Goal: Information Seeking & Learning: Learn about a topic

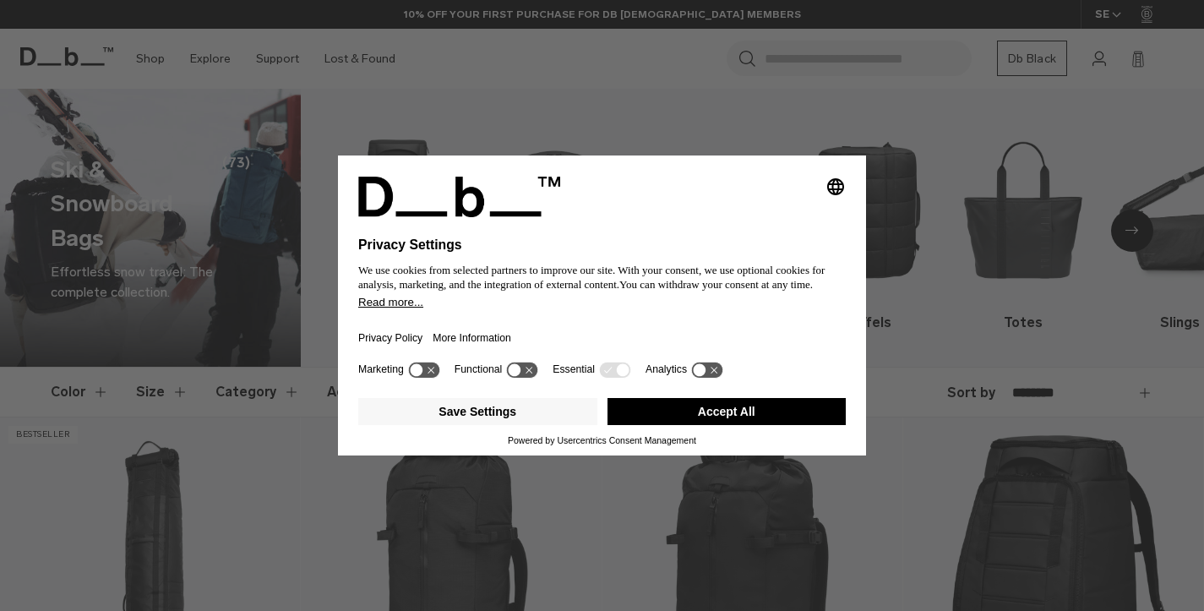
click at [699, 418] on button "Accept All" at bounding box center [726, 411] width 239 height 27
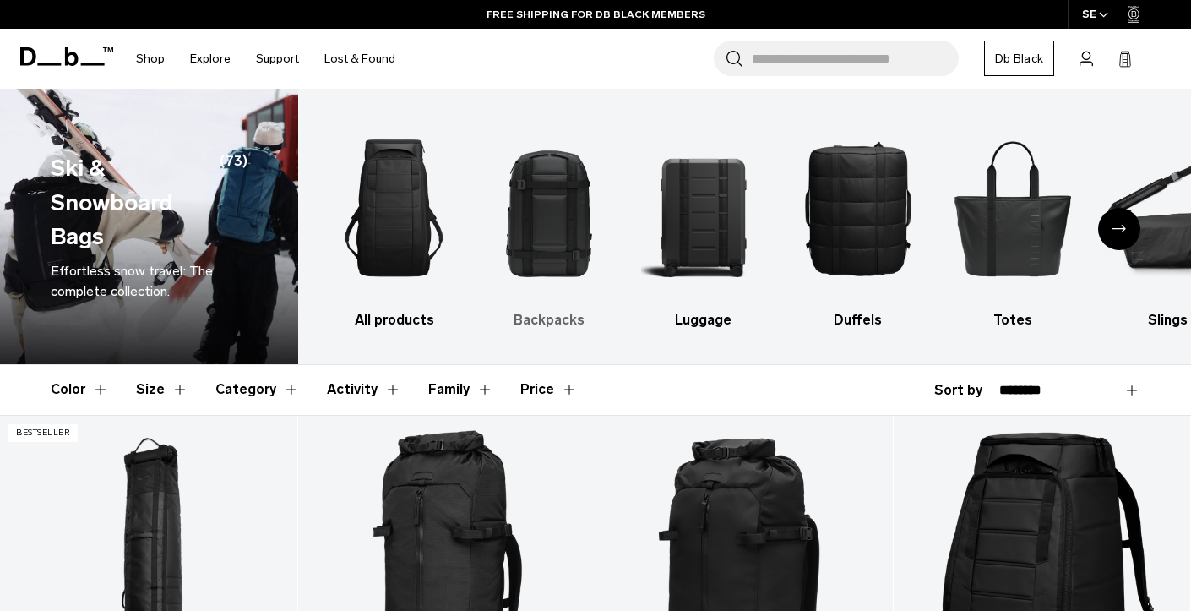
click at [539, 220] on img "2 / 10" at bounding box center [549, 208] width 125 height 188
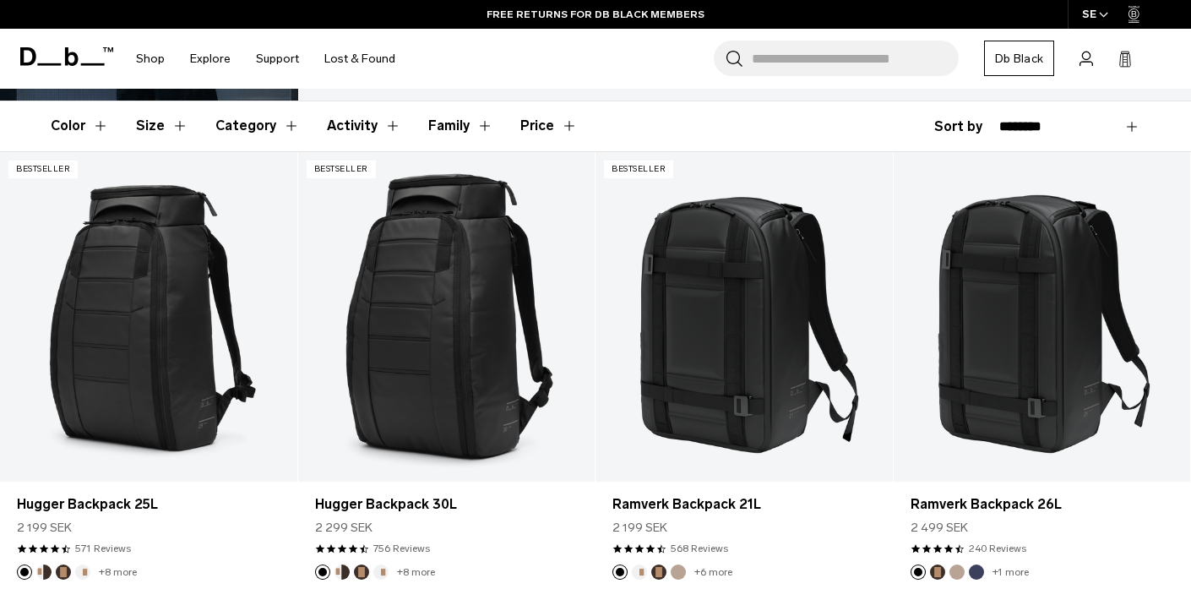
scroll to position [234, 0]
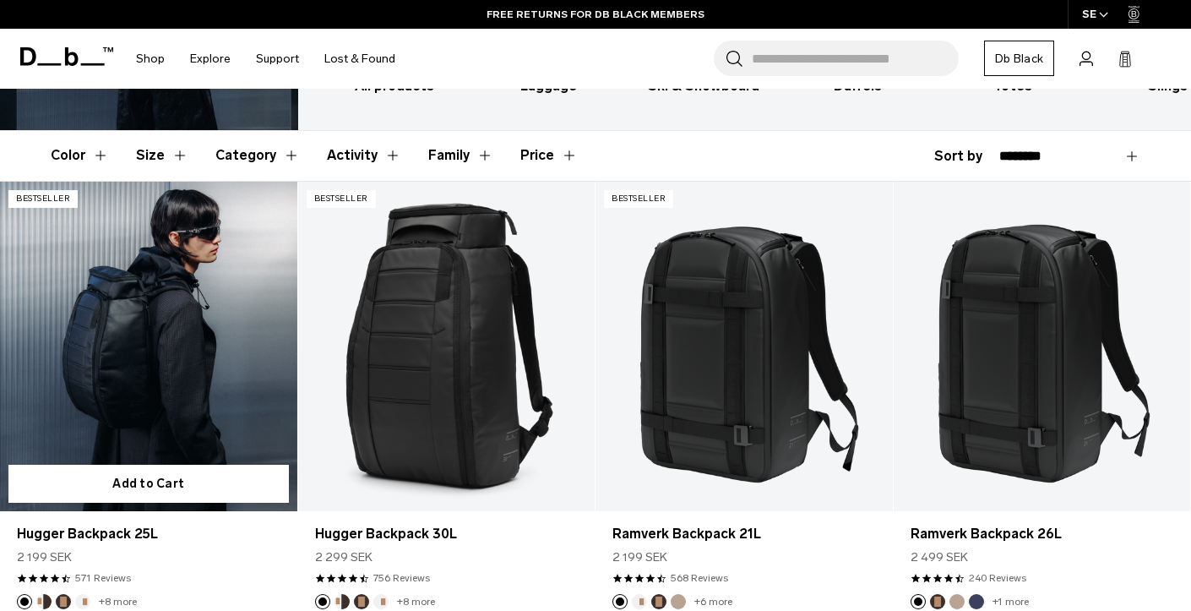
click at [221, 404] on link "Hugger Backpack 25L" at bounding box center [148, 347] width 297 height 330
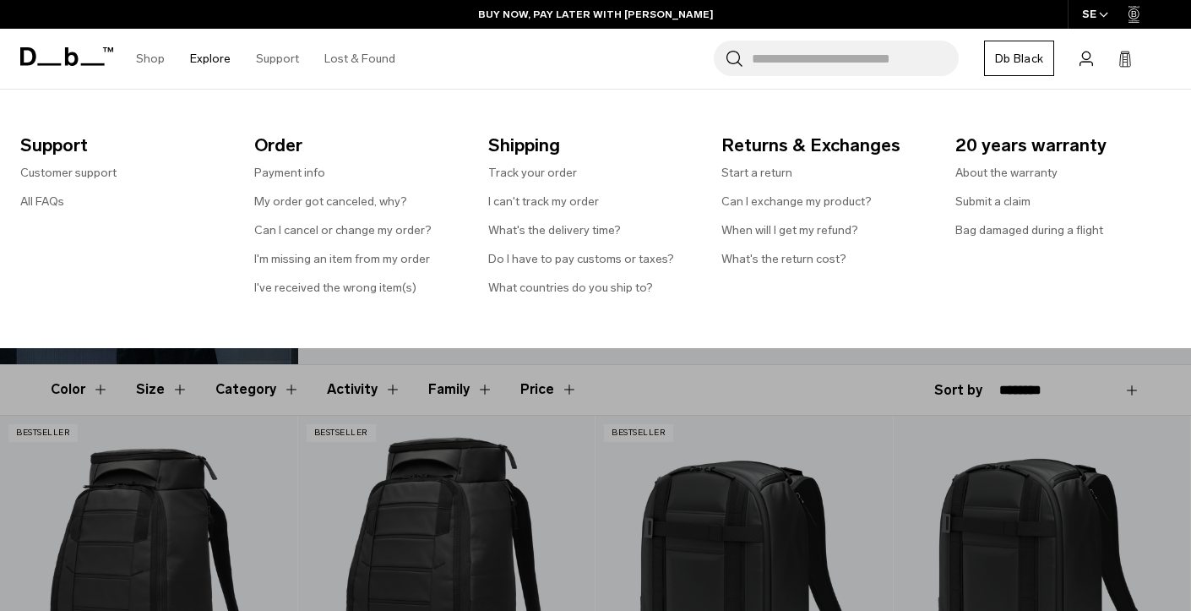
scroll to position [0, 0]
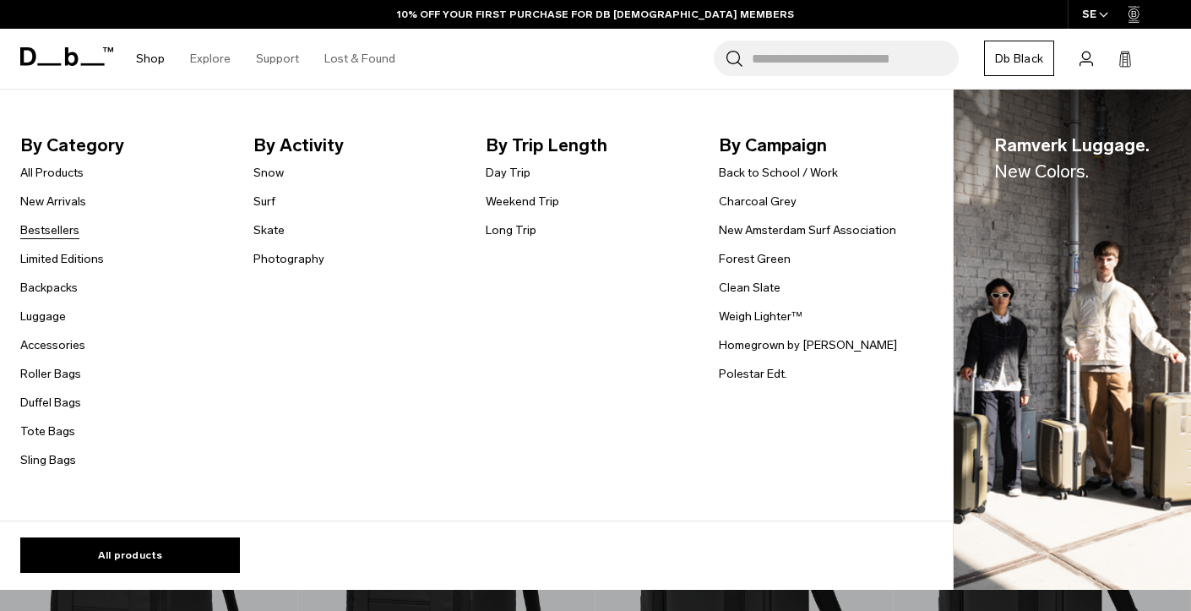
click at [57, 230] on link "Bestsellers" at bounding box center [49, 230] width 59 height 18
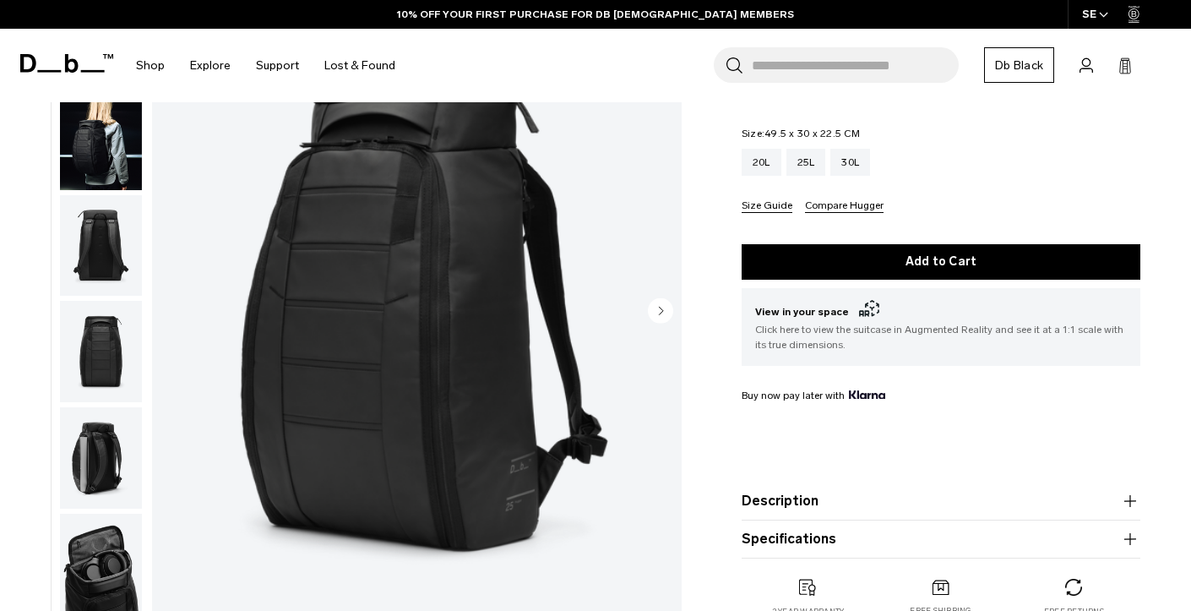
scroll to position [220, 0]
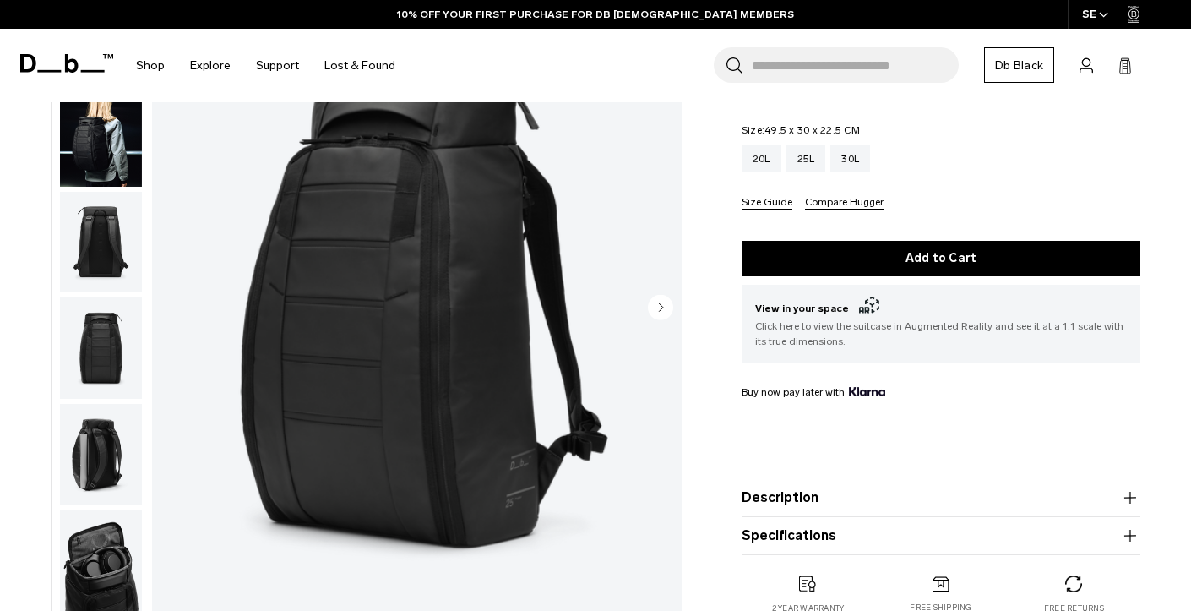
click at [107, 478] on img "button" at bounding box center [101, 454] width 82 height 101
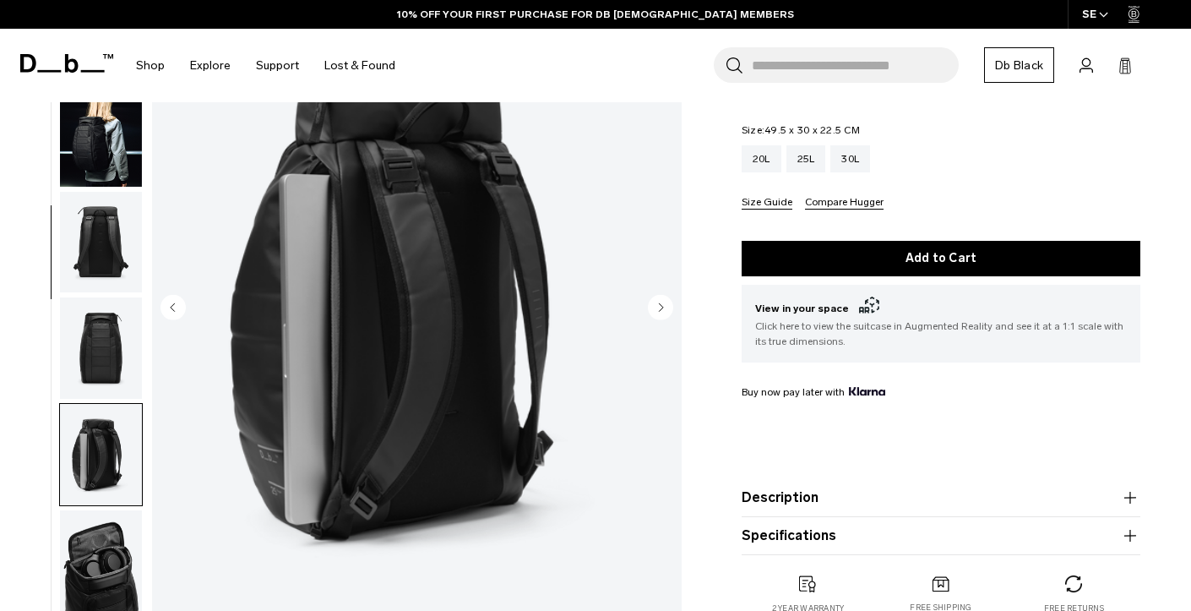
scroll to position [430, 0]
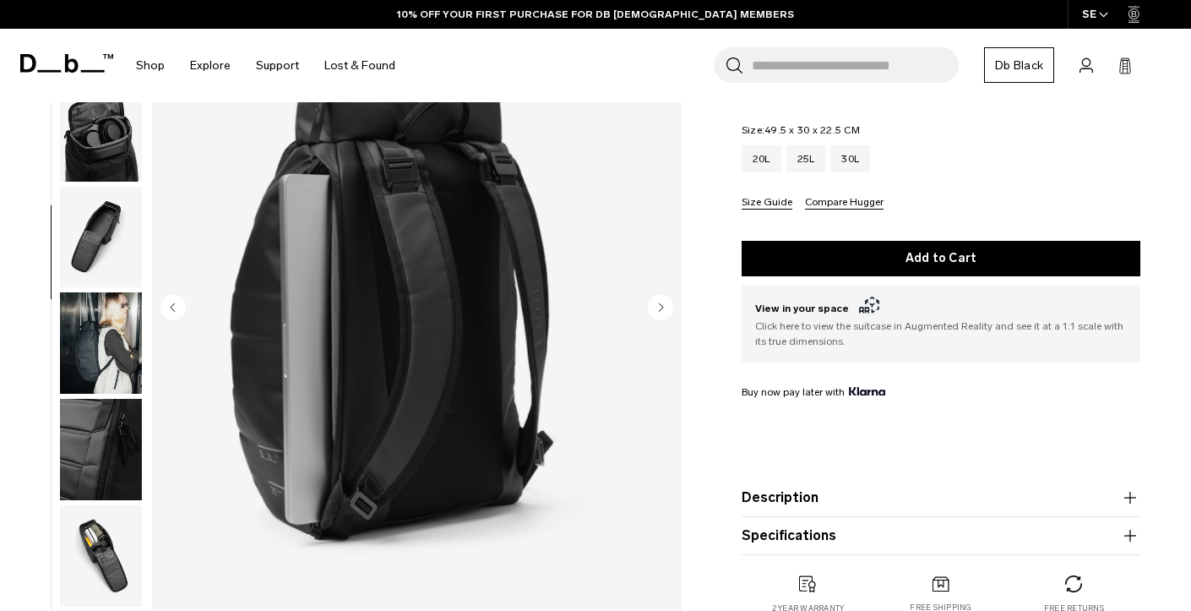
click at [114, 329] on img "button" at bounding box center [101, 342] width 82 height 101
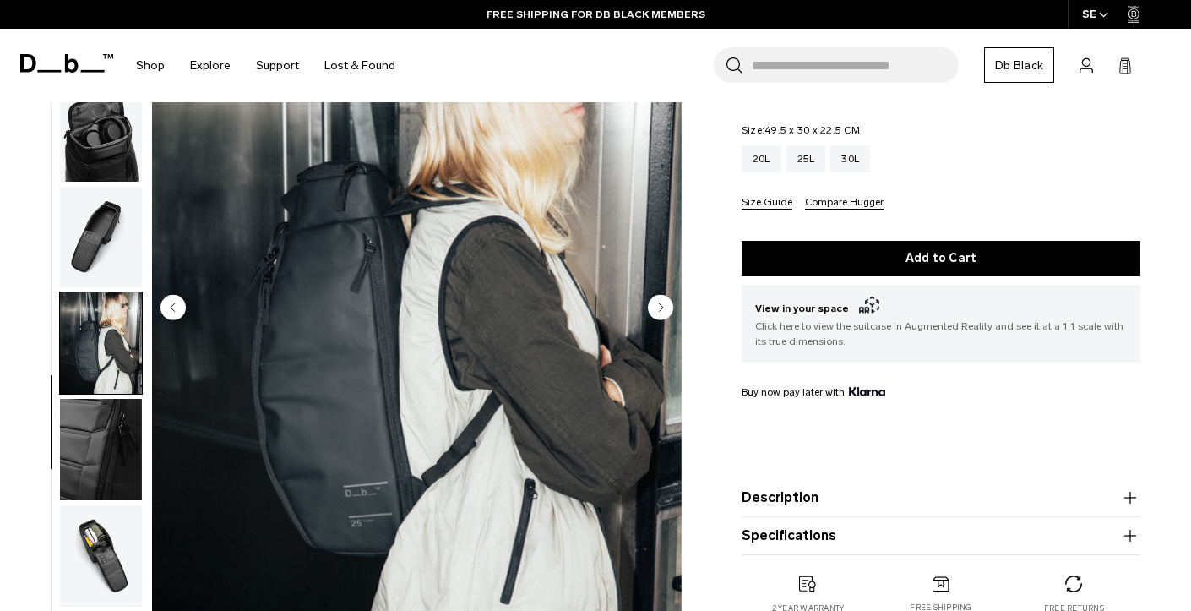
scroll to position [518, 0]
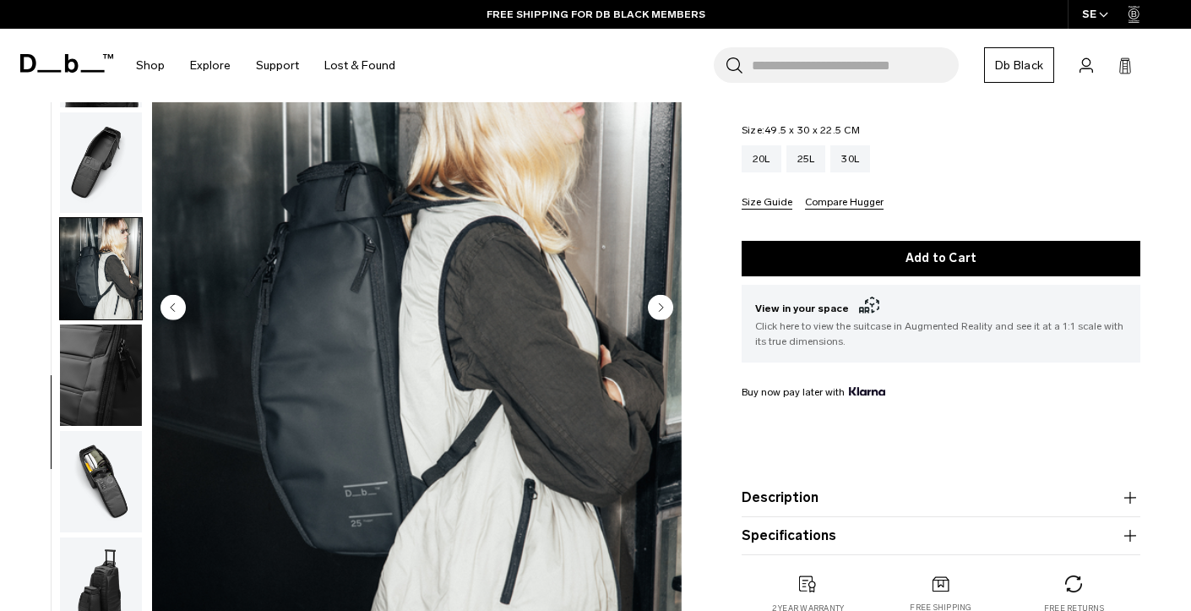
click at [114, 505] on img "button" at bounding box center [101, 481] width 82 height 101
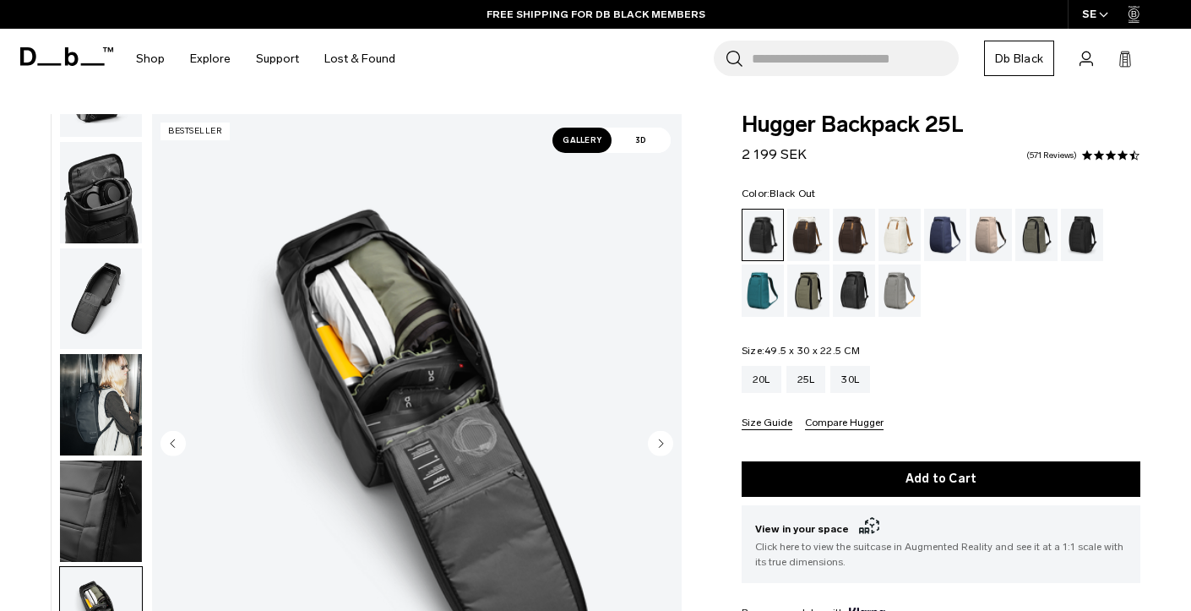
scroll to position [0, 0]
click at [983, 250] on div "Fogbow Beige" at bounding box center [991, 235] width 43 height 52
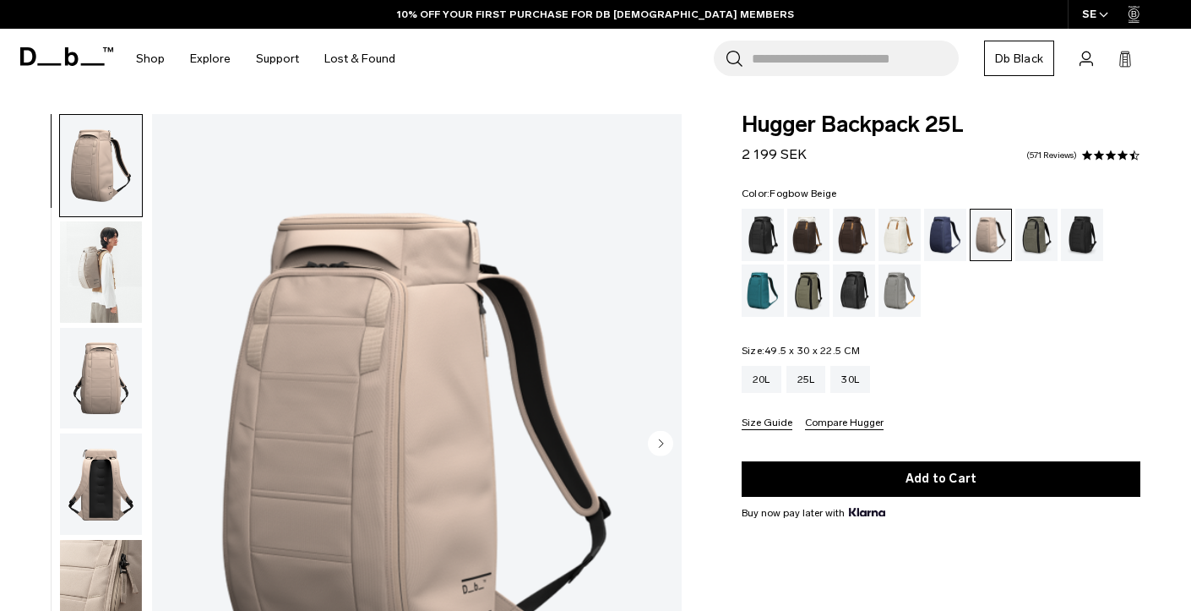
click at [90, 257] on img "button" at bounding box center [101, 271] width 82 height 101
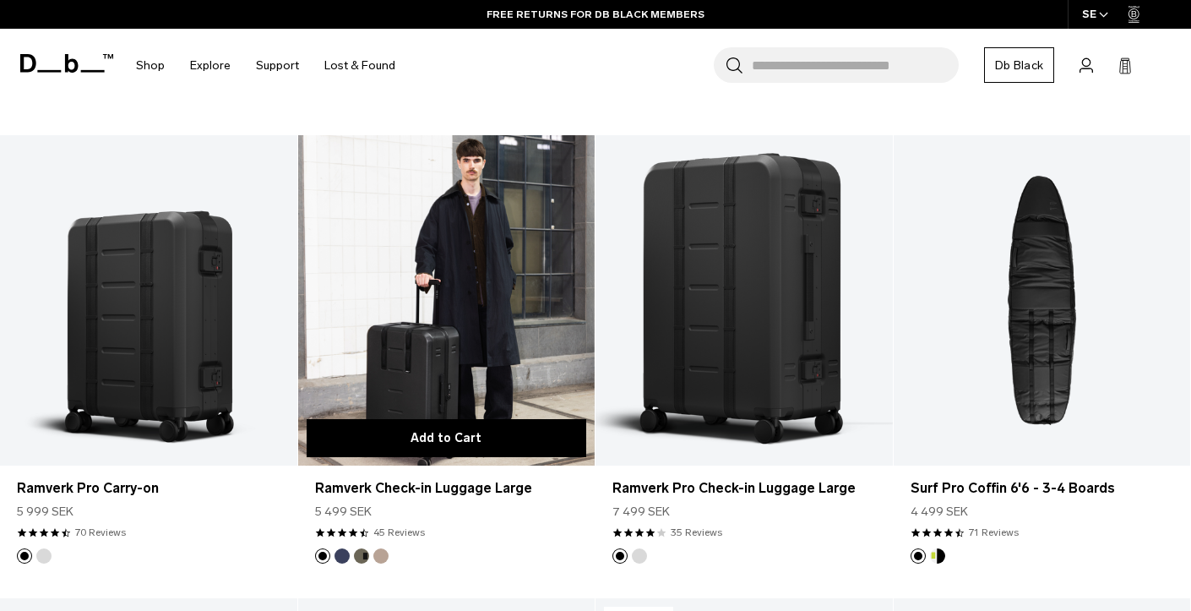
scroll to position [1827, 0]
